Goal: Communication & Community: Connect with others

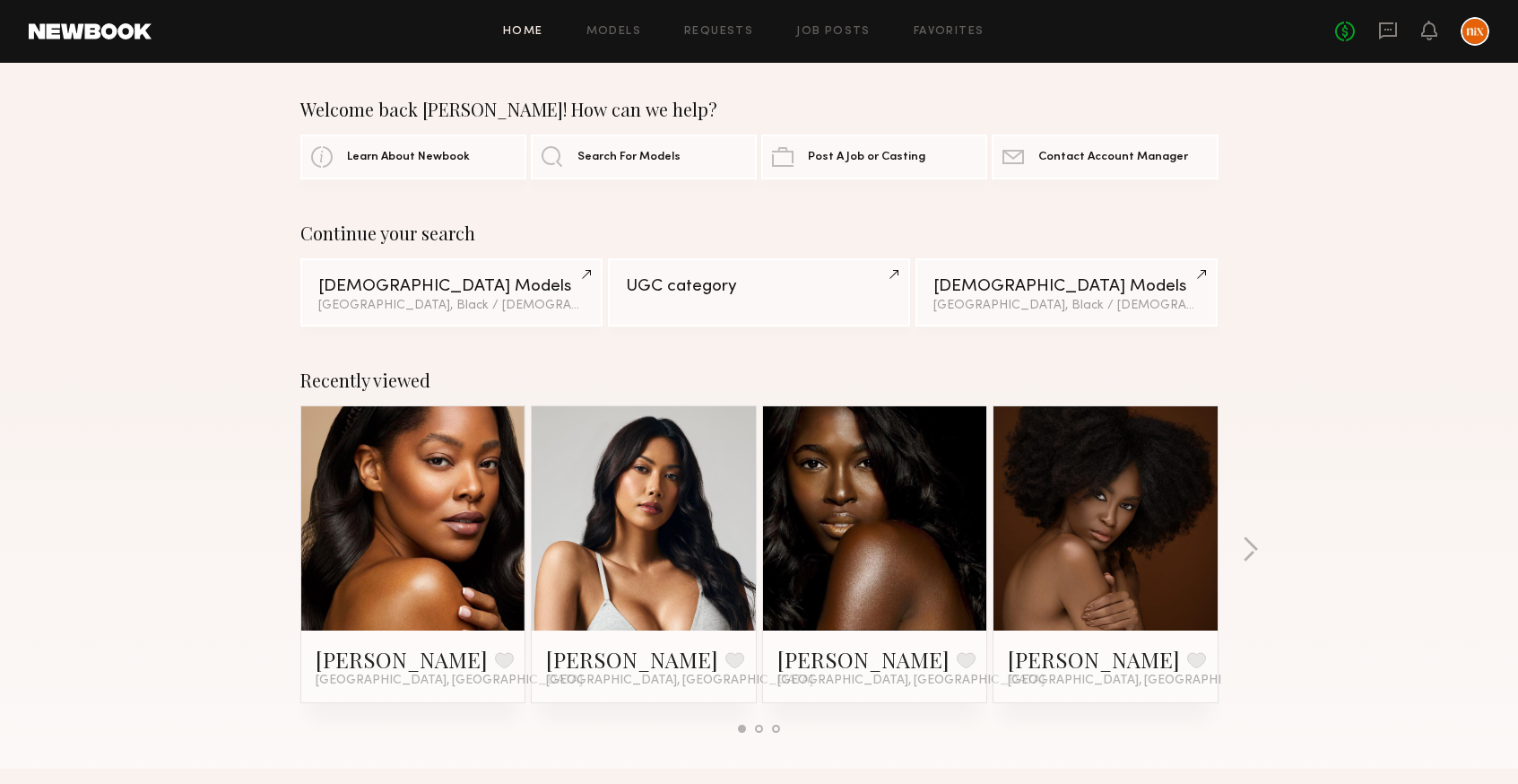
click at [1387, 415] on div "Recently viewed [PERSON_NAME] Favorite [GEOGRAPHIC_DATA], [GEOGRAPHIC_DATA] [PE…" at bounding box center [759, 558] width 1518 height 421
click at [1383, 26] on icon at bounding box center [1388, 30] width 20 height 20
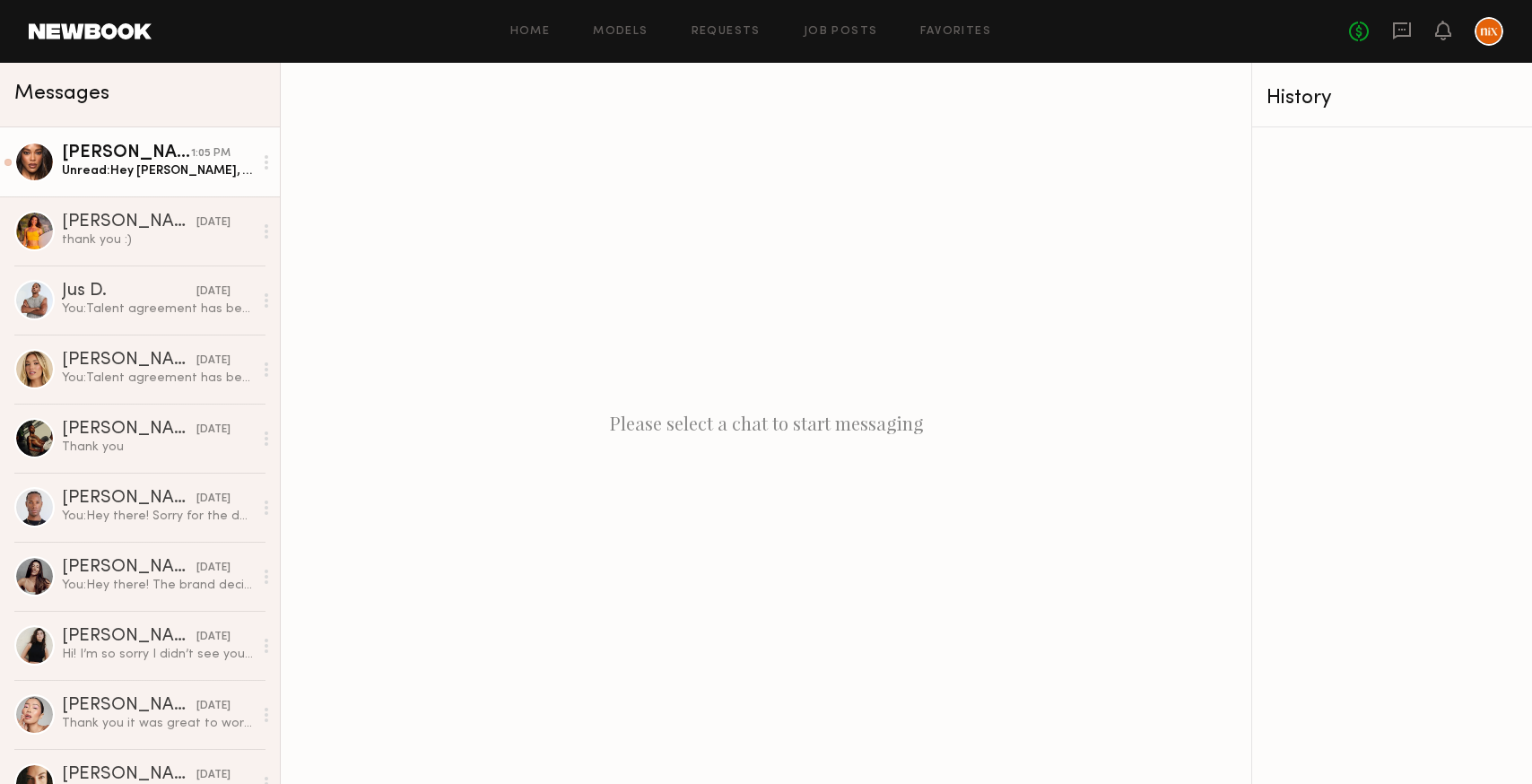
click at [152, 152] on div "[PERSON_NAME]" at bounding box center [127, 153] width 130 height 18
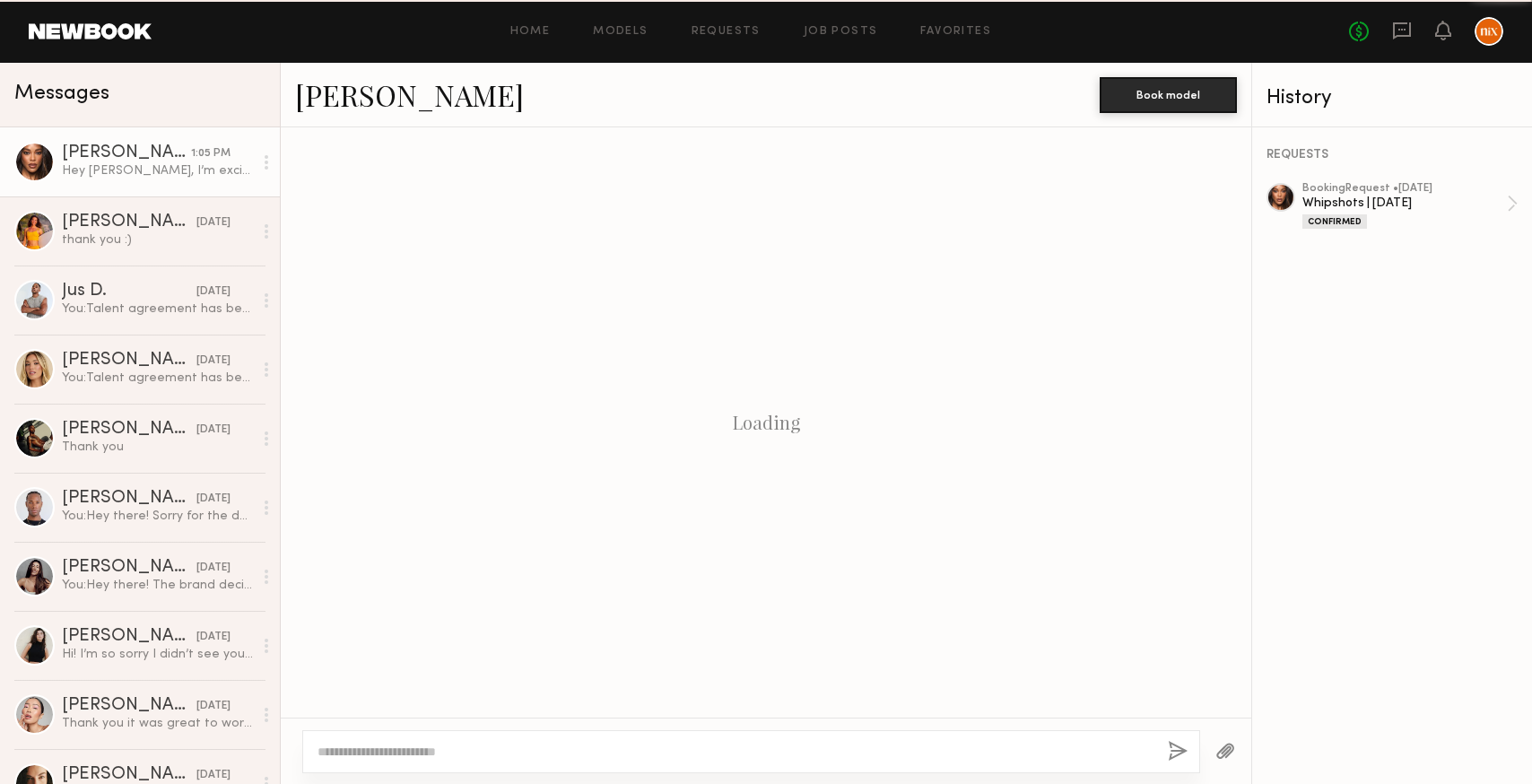
scroll to position [647, 0]
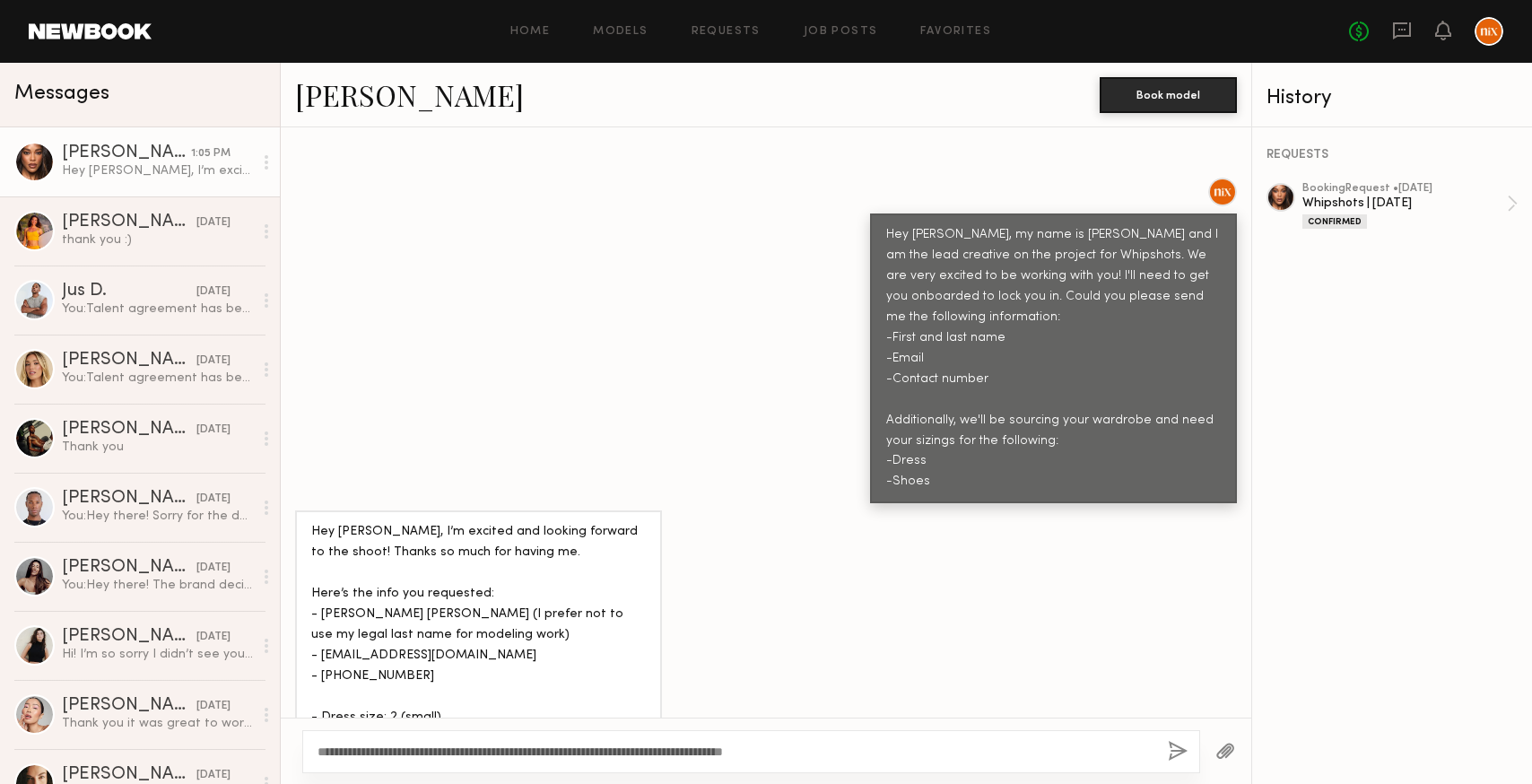
type textarea "**********"
click at [1171, 746] on button "button" at bounding box center [1178, 752] width 20 height 23
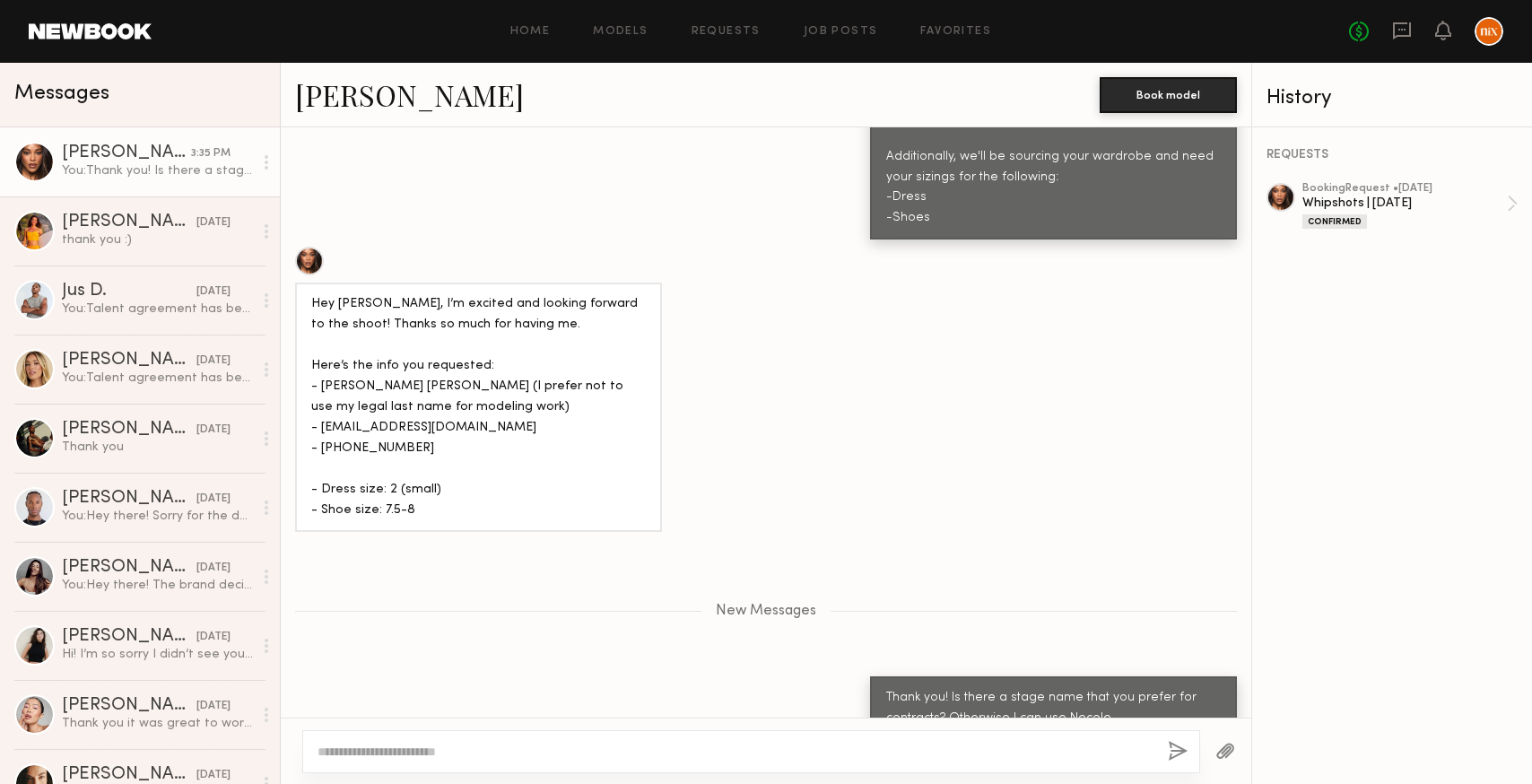
click at [847, 612] on div "New Messages" at bounding box center [766, 607] width 971 height 137
